Goal: Task Accomplishment & Management: Manage account settings

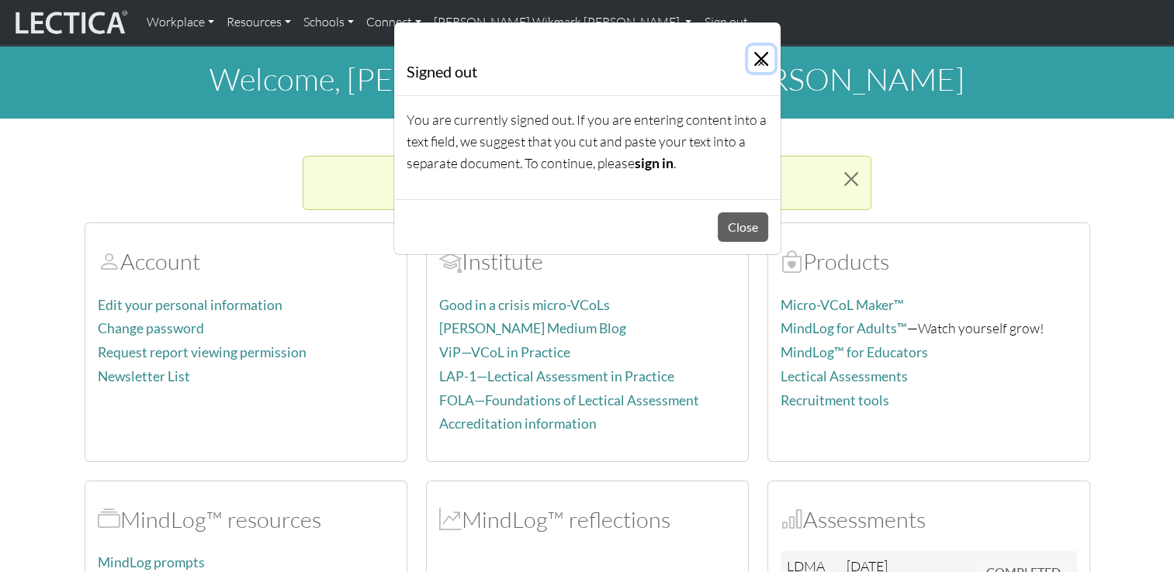
click at [766, 59] on button "×" at bounding box center [761, 59] width 26 height 26
click at [758, 224] on button "Close" at bounding box center [742, 227] width 50 height 29
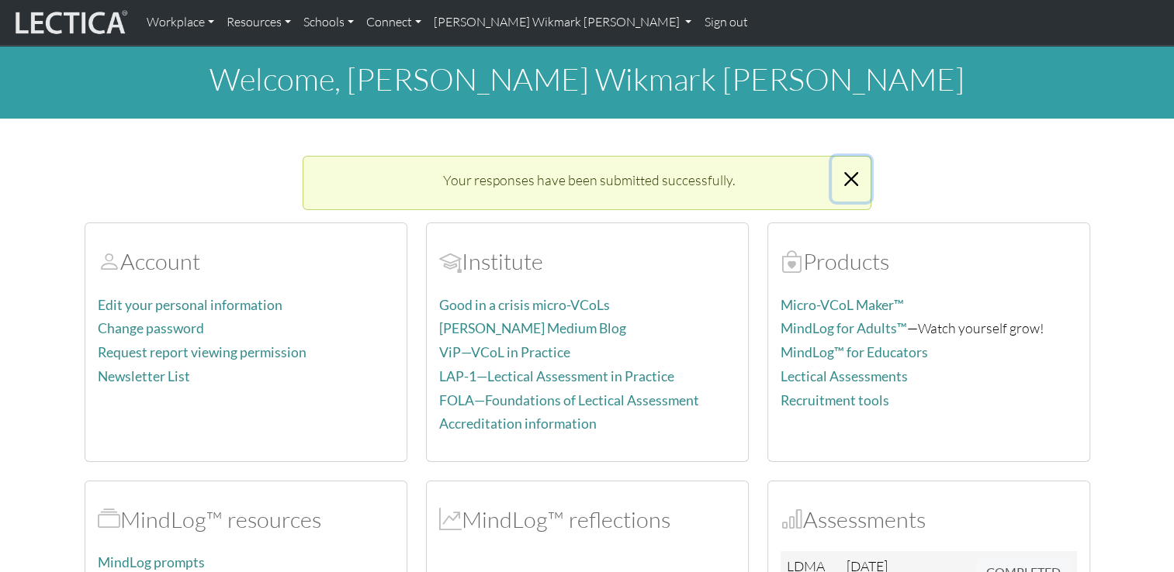
click at [853, 171] on button "Close" at bounding box center [850, 179] width 39 height 45
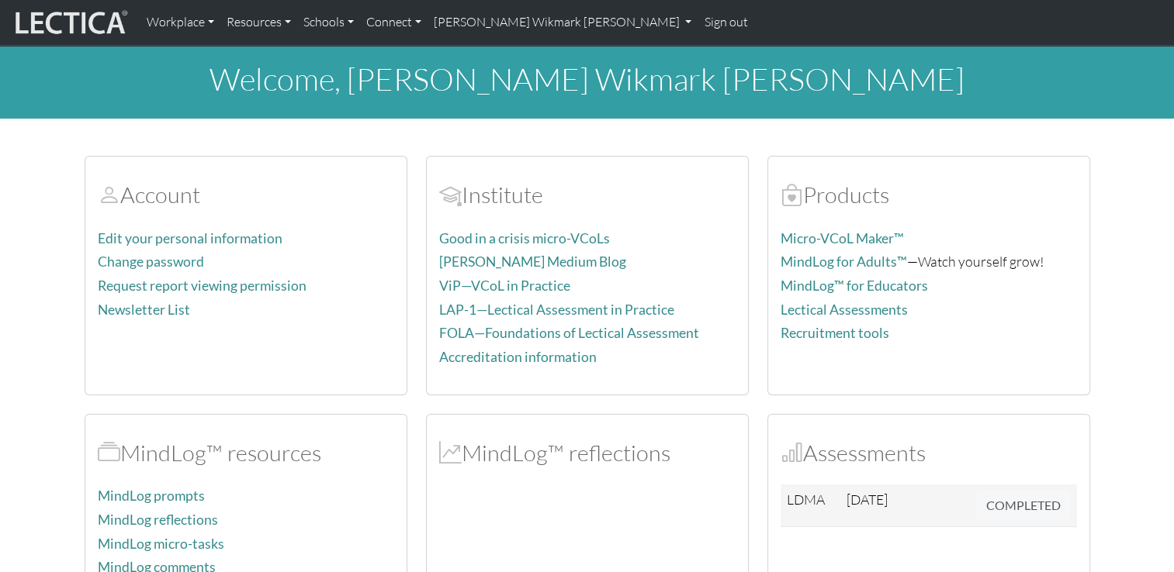
click at [88, 19] on img at bounding box center [70, 22] width 116 height 29
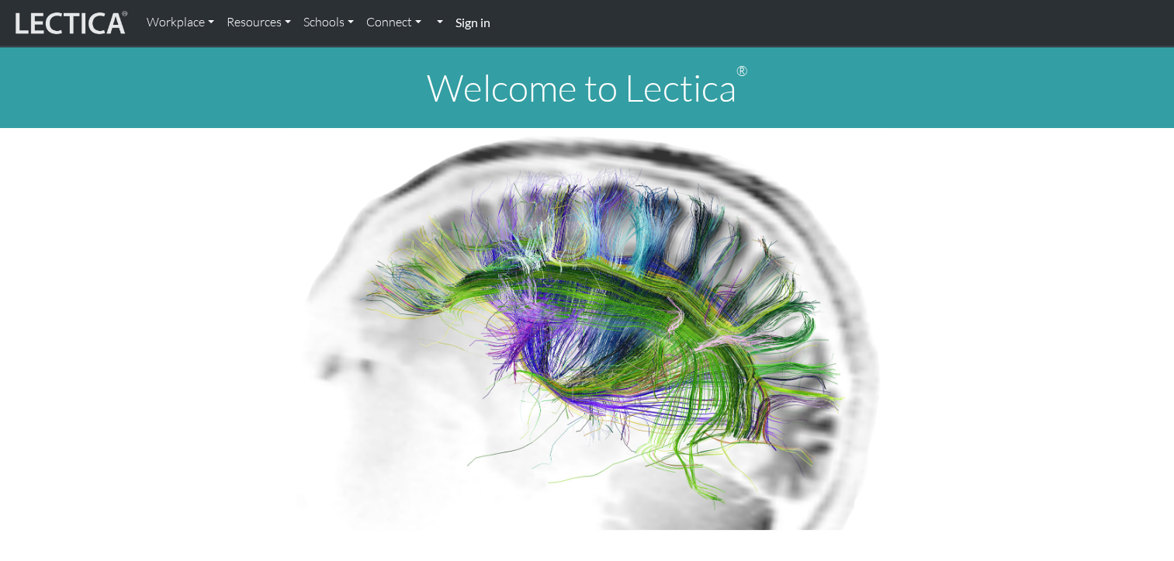
click at [486, 22] on strong "Sign in" at bounding box center [472, 22] width 35 height 15
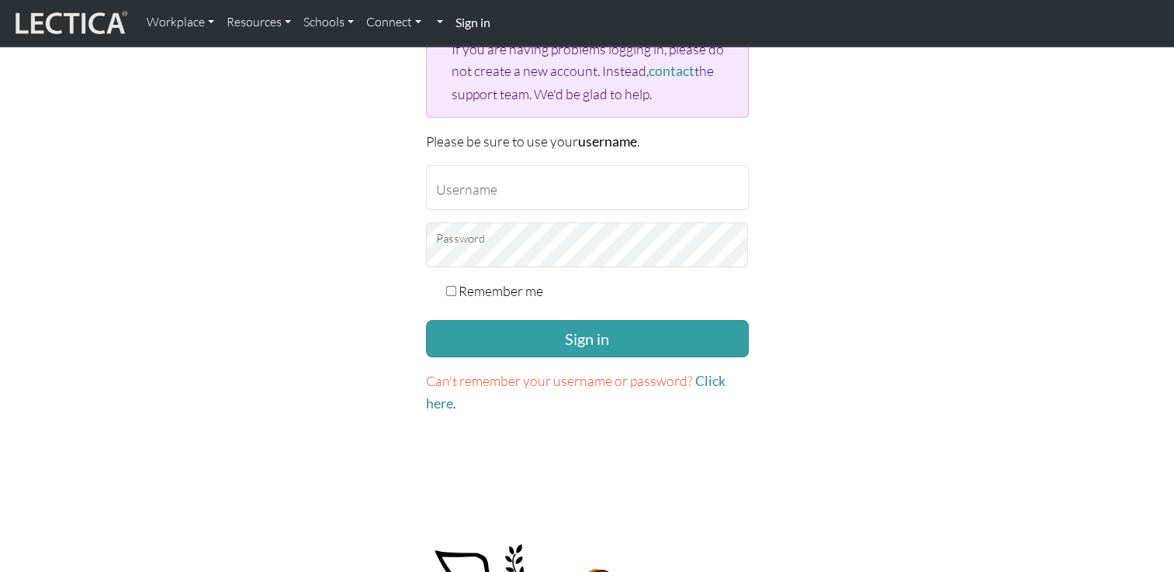
scroll to position [233, 0]
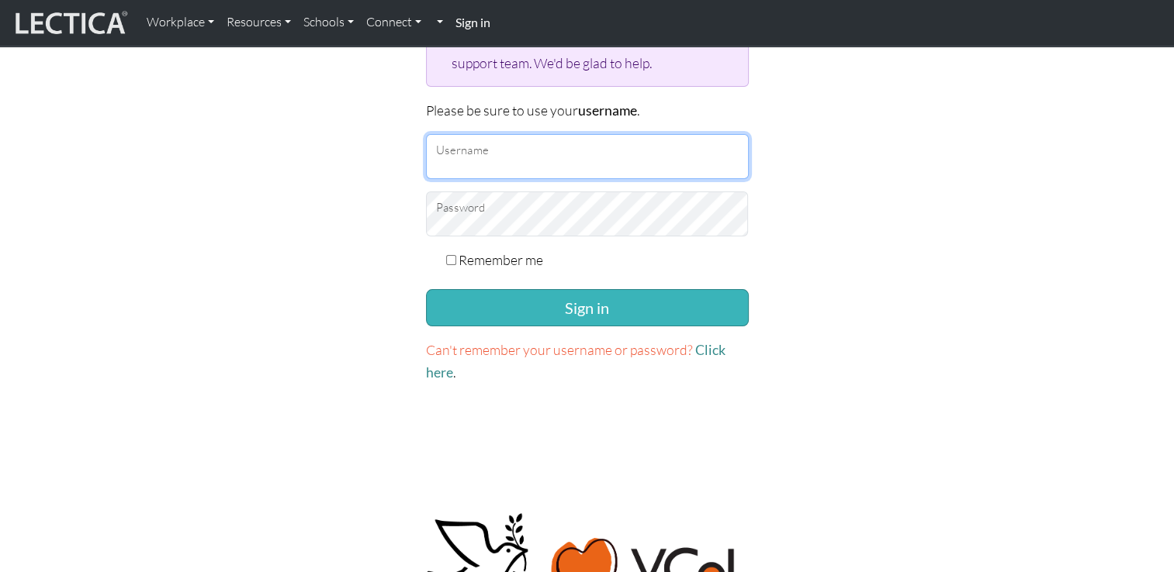
type input "Wikis"
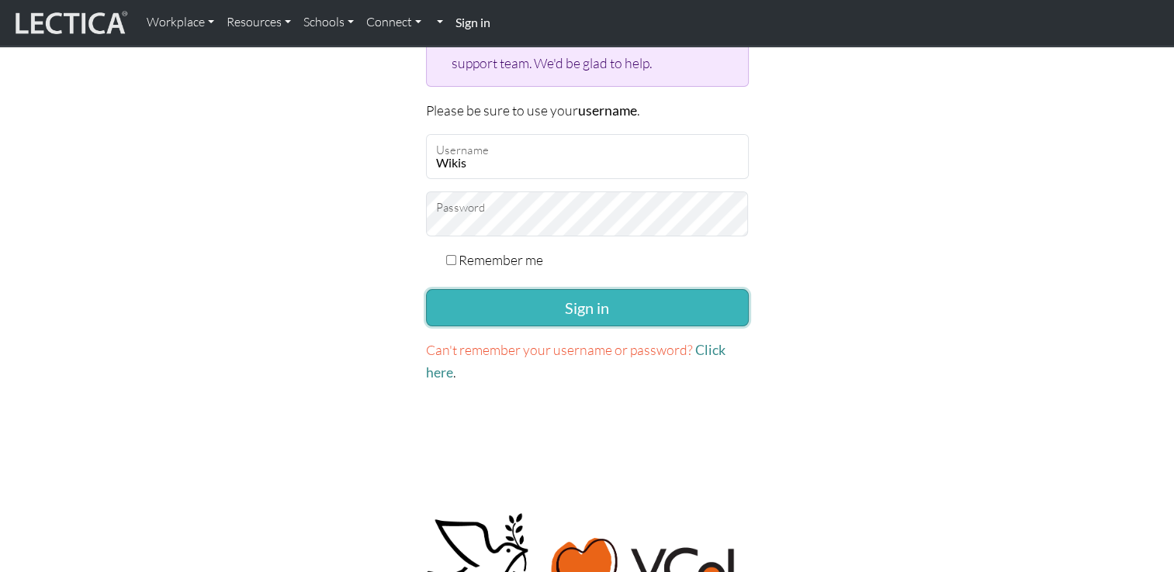
click at [586, 306] on button "Sign in" at bounding box center [587, 307] width 323 height 37
